Goal: Navigation & Orientation: Understand site structure

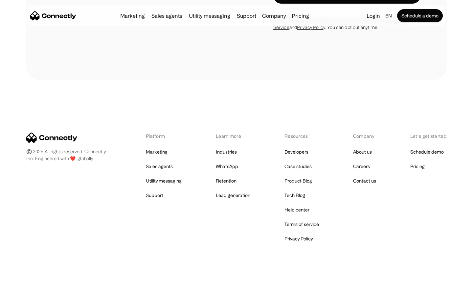
scroll to position [563, 0]
